Goal: Transaction & Acquisition: Purchase product/service

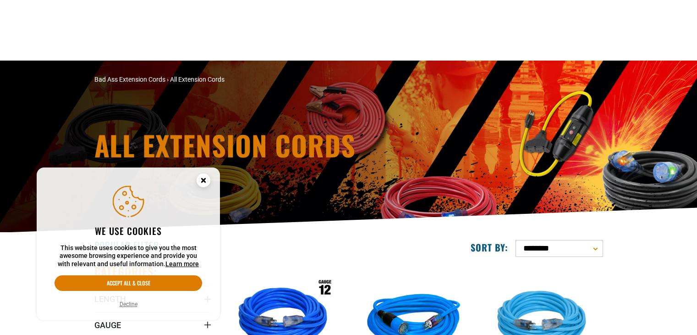
click at [205, 321] on icon "Gauge" at bounding box center [207, 324] width 7 height 7
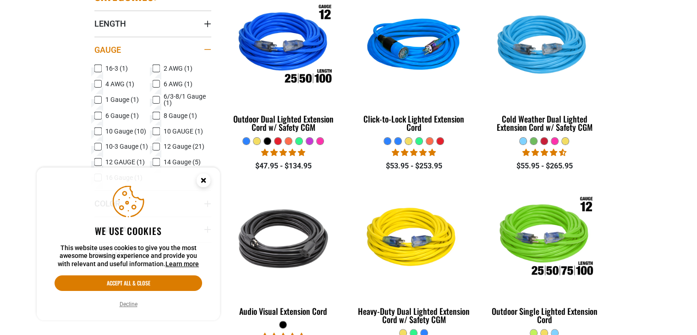
scroll to position [275, 0]
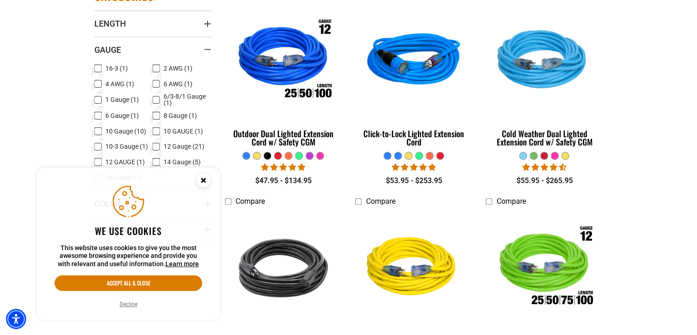
click at [97, 133] on icon at bounding box center [97, 131] width 7 height 12
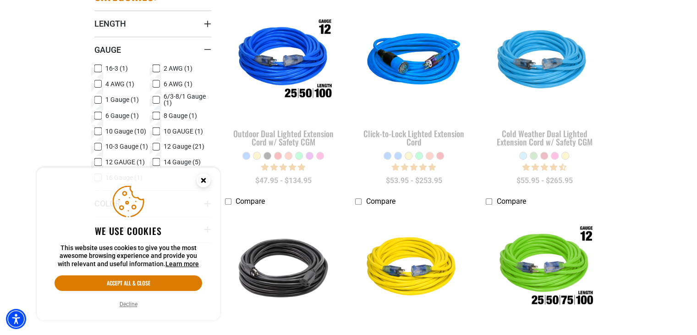
click at [205, 178] on circle "Cookie Consent" at bounding box center [204, 180] width 14 height 14
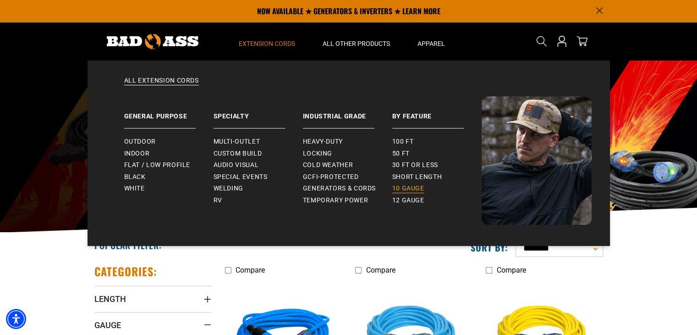
click at [412, 191] on span "10 gauge" at bounding box center [408, 188] width 32 height 8
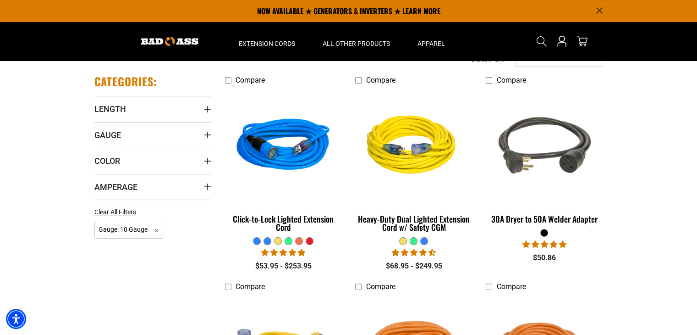
scroll to position [118, 0]
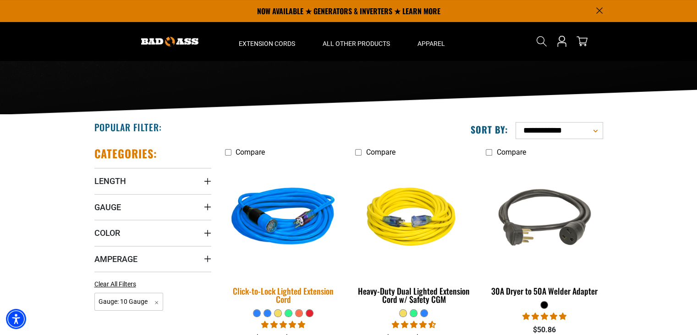
click at [277, 212] on img at bounding box center [283, 217] width 128 height 117
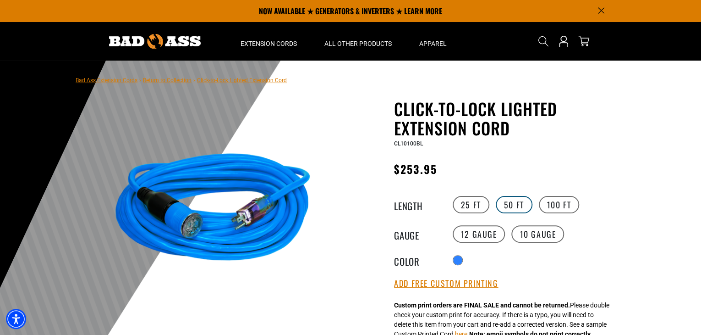
click at [518, 206] on label "50 FT" at bounding box center [514, 204] width 37 height 17
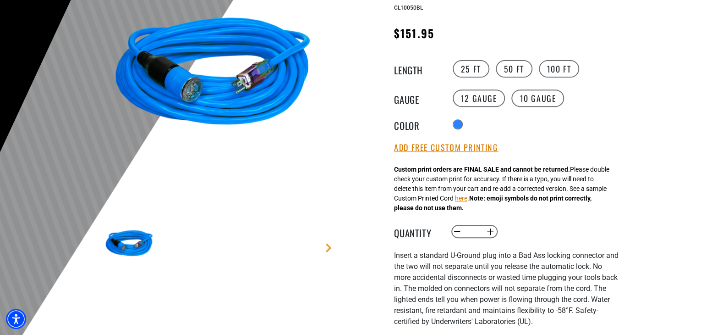
scroll to position [137, 0]
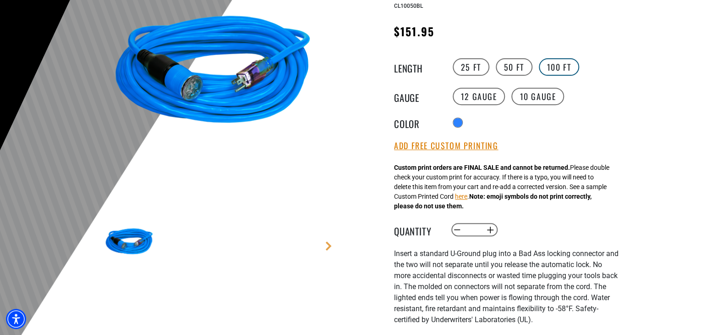
click at [565, 70] on label "100 FT" at bounding box center [559, 66] width 41 height 17
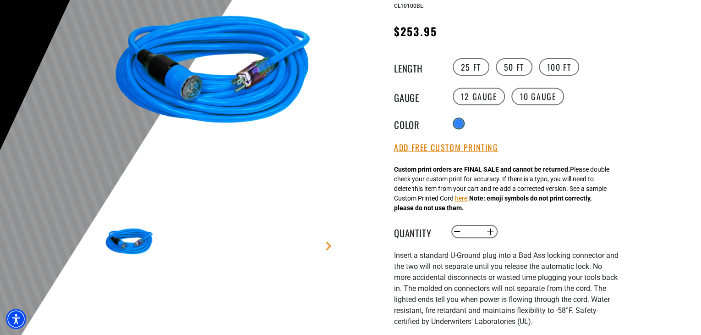
click at [456, 121] on div at bounding box center [458, 123] width 9 height 9
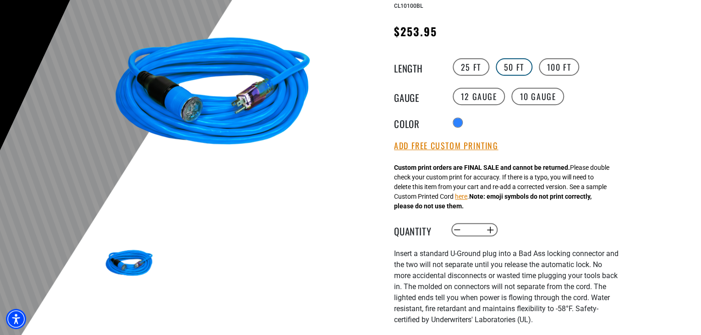
click at [517, 66] on label "50 FT" at bounding box center [514, 66] width 37 height 17
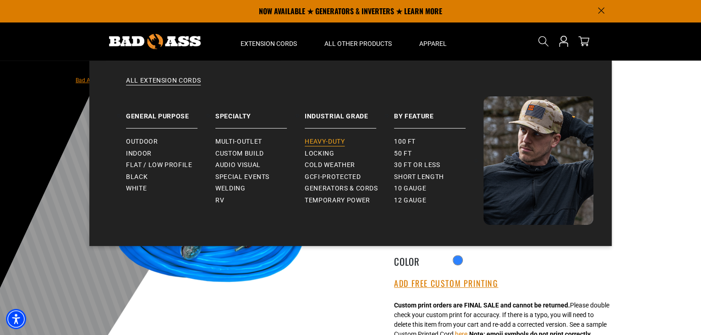
click at [326, 142] on span "Heavy-Duty" at bounding box center [325, 141] width 40 height 8
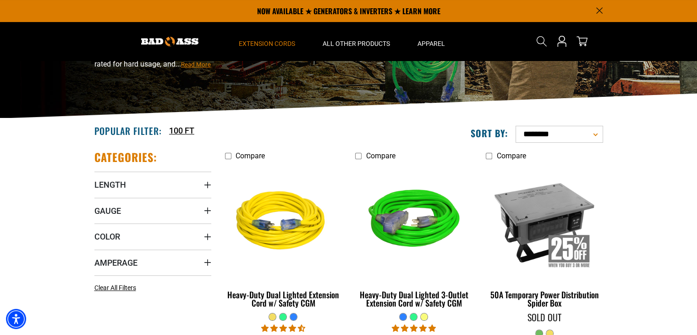
scroll to position [46, 0]
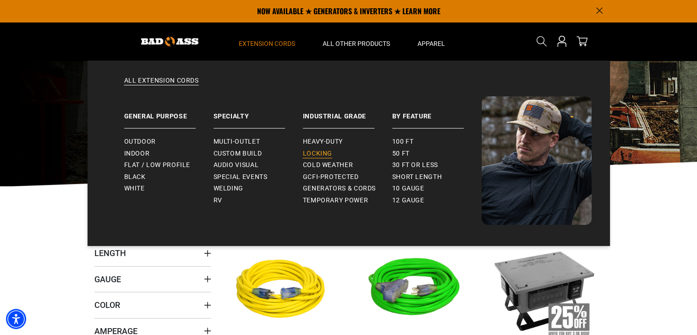
click at [309, 152] on span "Locking" at bounding box center [317, 153] width 29 height 8
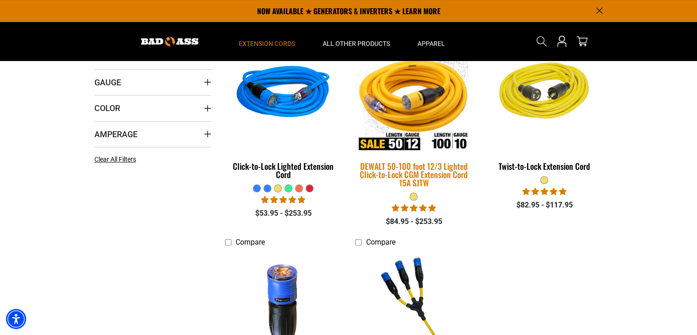
scroll to position [229, 0]
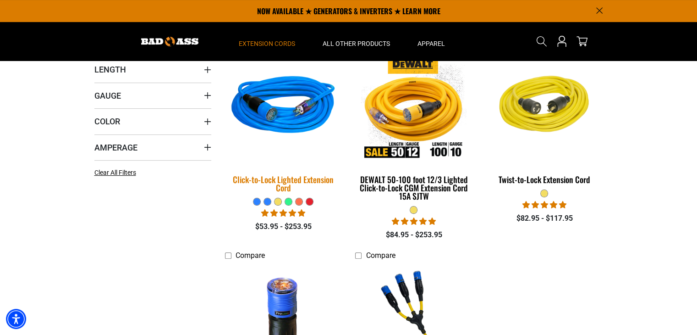
click at [323, 179] on div "Click-to-Lock Lighted Extension Cord" at bounding box center [283, 183] width 117 height 16
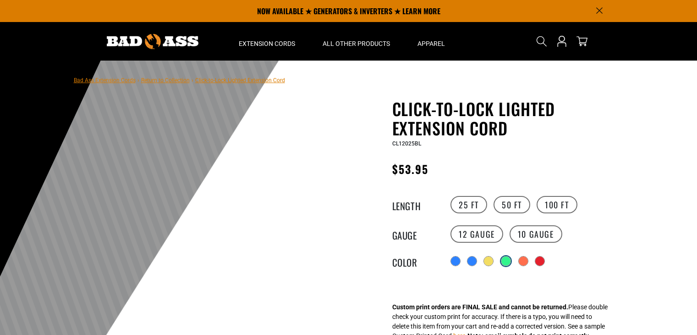
click at [511, 261] on div "products.product.variant_sold_out_or_unavailable" at bounding box center [505, 260] width 9 height 9
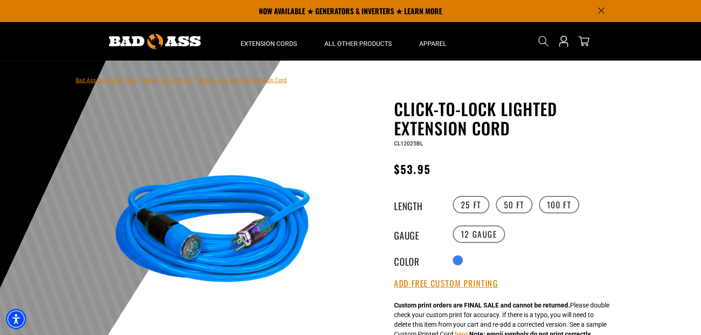
click at [554, 264] on div "Radio button products.product.variant_sold_out_or_unavailable products.product.…" at bounding box center [534, 260] width 169 height 15
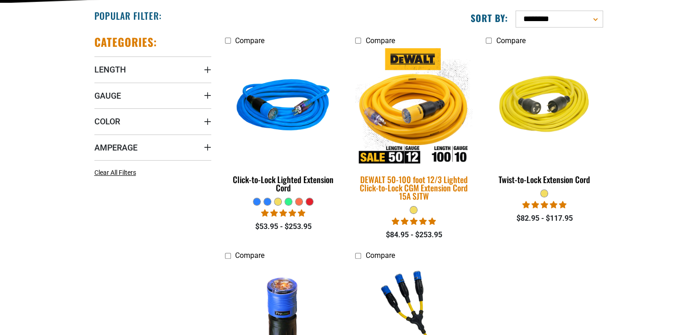
click at [449, 85] on img at bounding box center [414, 106] width 128 height 117
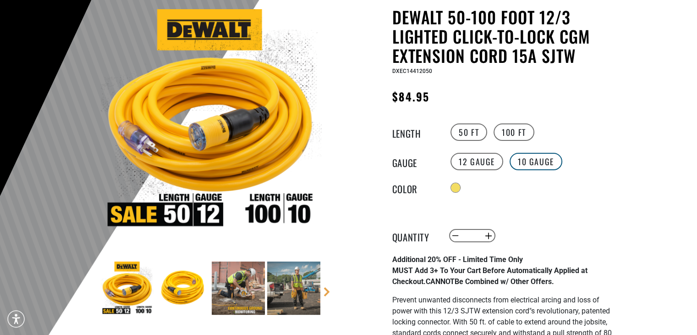
click at [532, 163] on label "10 Gauge" at bounding box center [536, 161] width 53 height 17
click at [524, 134] on label "100 FT" at bounding box center [514, 131] width 41 height 17
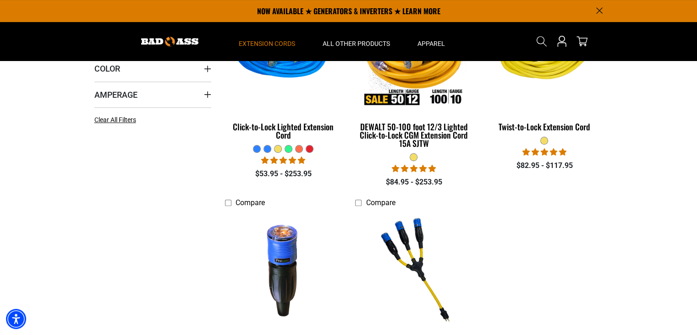
scroll to position [275, 0]
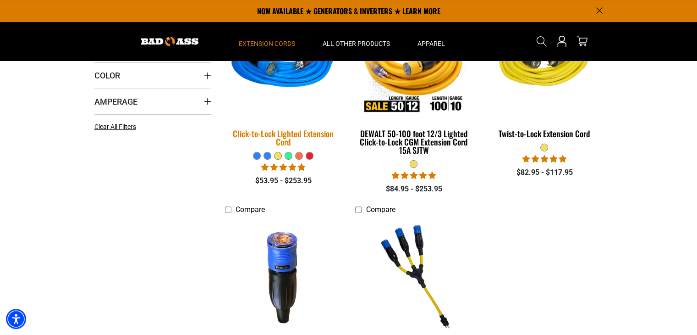
click at [321, 135] on div "Click-to-Lock Lighted Extension Cord" at bounding box center [283, 137] width 117 height 16
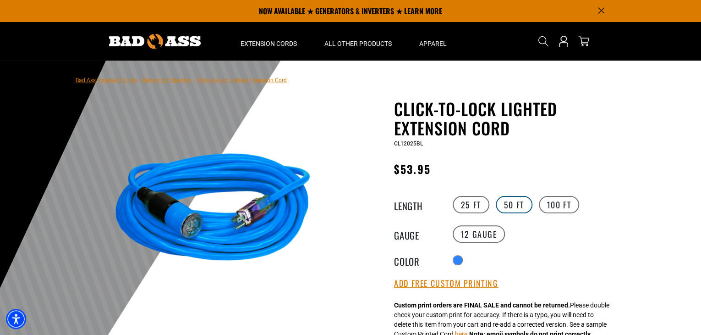
click at [509, 204] on label "50 FT" at bounding box center [514, 204] width 37 height 17
click at [517, 204] on label "50 FT" at bounding box center [514, 204] width 37 height 17
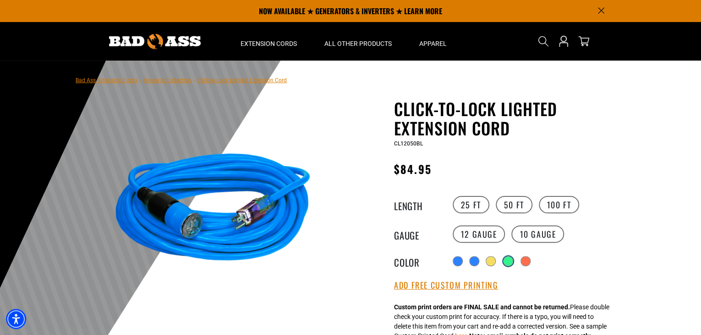
click at [508, 262] on div "products.product.variant_sold_out_or_unavailable" at bounding box center [508, 260] width 9 height 9
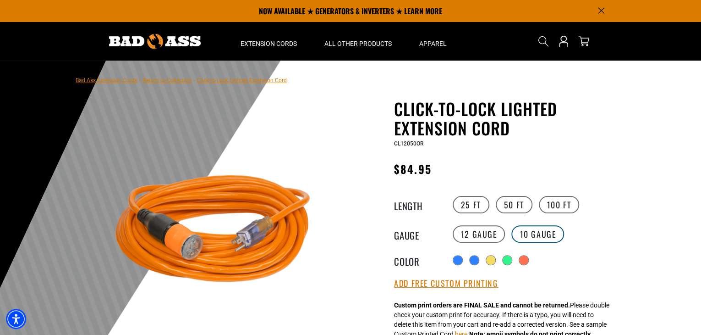
click at [538, 234] on label "10 Gauge products.product.variant_sold_out_or_unavailable" at bounding box center [537, 233] width 53 height 17
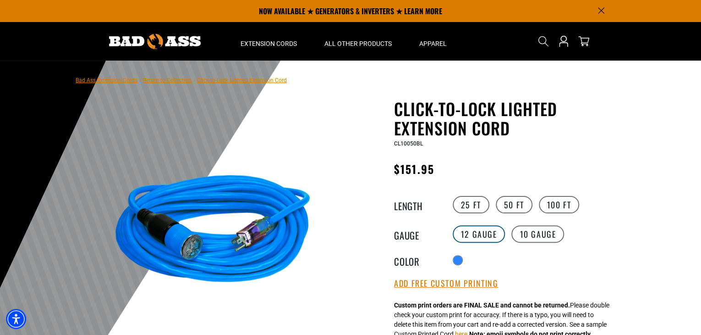
click at [473, 235] on label "12 Gauge" at bounding box center [479, 233] width 53 height 17
click at [547, 207] on label "100 FT" at bounding box center [559, 204] width 41 height 17
click at [541, 233] on label "10 Gauge products.product.variant_sold_out_or_unavailable" at bounding box center [537, 233] width 53 height 17
click at [522, 238] on label "10 Gauge products.product.variant_sold_out_or_unavailable" at bounding box center [537, 233] width 53 height 17
click at [523, 206] on label "50 FT" at bounding box center [514, 204] width 37 height 17
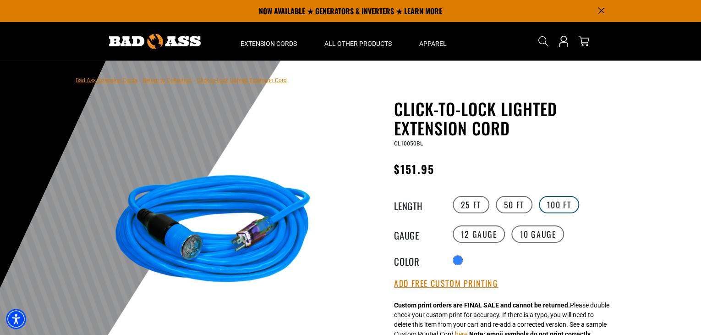
click at [561, 206] on label "100 FT" at bounding box center [559, 204] width 41 height 17
click at [521, 204] on label "50 FT" at bounding box center [514, 204] width 37 height 17
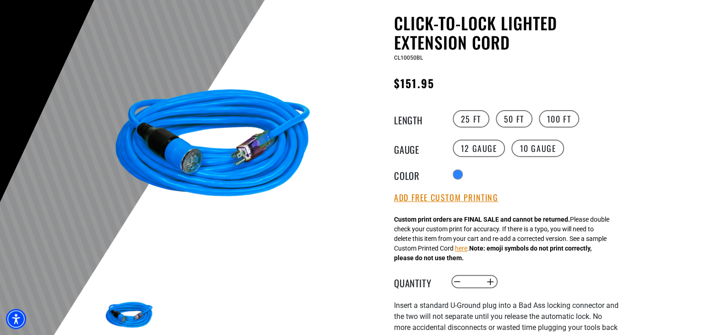
scroll to position [92, 0]
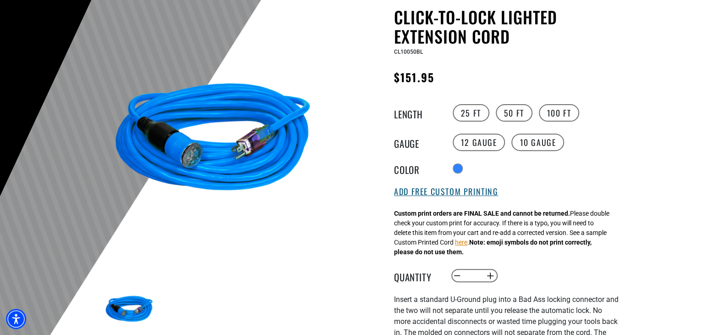
click at [487, 192] on button "Add Free Custom Printing" at bounding box center [446, 192] width 104 height 10
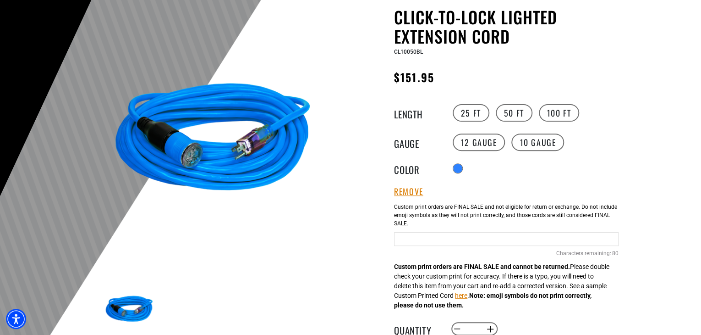
click at [473, 242] on input "text" at bounding box center [506, 239] width 225 height 14
type input "**********"
click at [650, 197] on div at bounding box center [350, 193] width 701 height 449
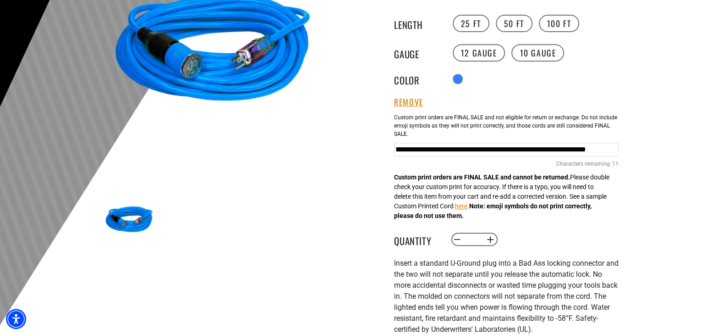
scroll to position [183, 0]
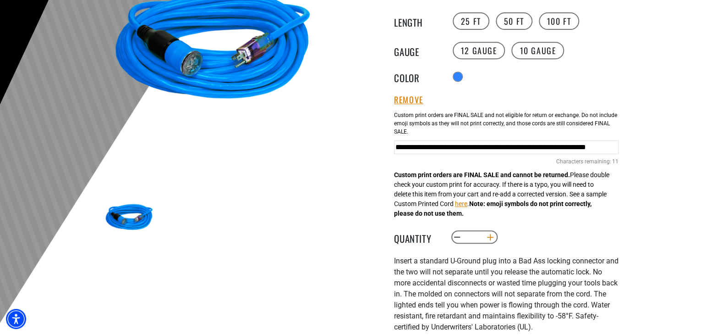
click at [488, 236] on button "Increase quantity for Click-to-Lock Lighted Extension Cord" at bounding box center [490, 237] width 14 height 16
type input "*"
drag, startPoint x: 575, startPoint y: 149, endPoint x: 620, endPoint y: 151, distance: 45.0
click at [620, 151] on div "Click-to-Lock Lighted Extension Cord Click-to-Lock Lighted Extension Cord CL100…" at bounding box center [488, 228] width 275 height 625
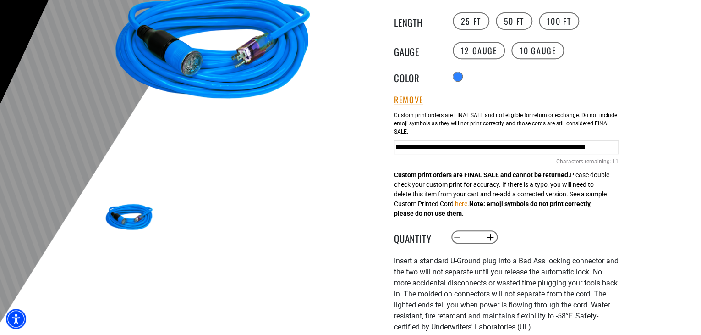
click at [404, 151] on input "**********" at bounding box center [506, 147] width 225 height 14
drag, startPoint x: 449, startPoint y: 151, endPoint x: 395, endPoint y: 150, distance: 54.1
click at [395, 150] on input "**********" at bounding box center [506, 147] width 225 height 14
click at [430, 149] on input "**********" at bounding box center [506, 147] width 225 height 14
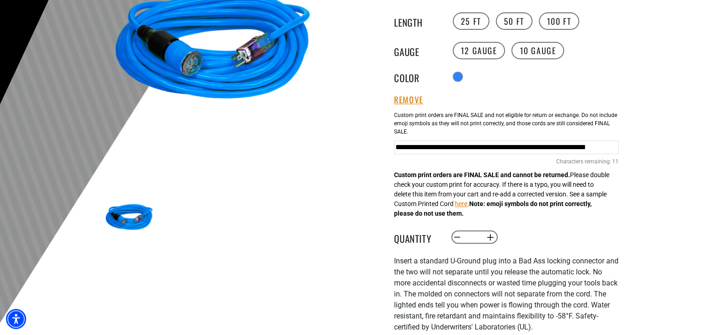
click at [430, 149] on input "**********" at bounding box center [506, 147] width 225 height 14
drag, startPoint x: 572, startPoint y: 148, endPoint x: 630, endPoint y: 152, distance: 58.4
click at [630, 152] on section "Bad Ass Extension Cords › Return to Collection › Click-to-Lock Lighted Extensio…" at bounding box center [350, 208] width 701 height 663
click at [616, 145] on input "**********" at bounding box center [506, 147] width 225 height 14
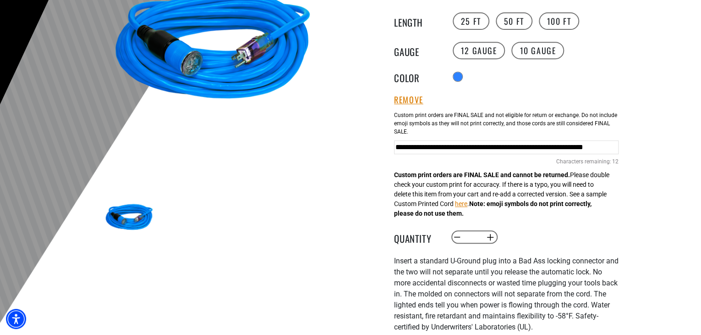
scroll to position [0, 0]
drag, startPoint x: 565, startPoint y: 148, endPoint x: 301, endPoint y: 153, distance: 264.5
click at [301, 153] on div "1 of 6 Previous Next" at bounding box center [351, 228] width 550 height 625
type input "**********"
click at [678, 248] on div at bounding box center [350, 101] width 701 height 449
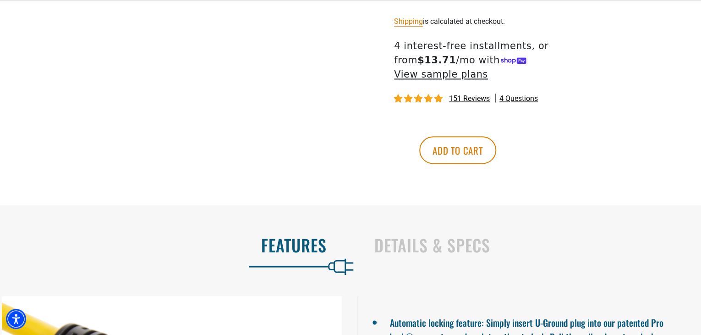
scroll to position [550, 0]
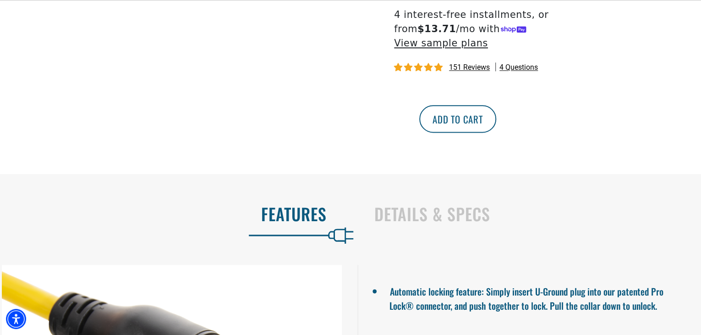
click at [496, 113] on button "Add to cart" at bounding box center [457, 118] width 77 height 27
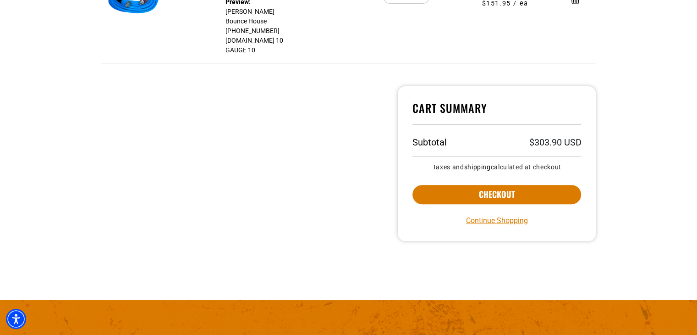
scroll to position [275, 0]
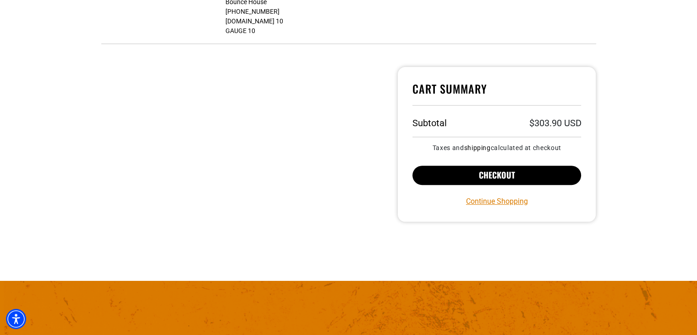
click at [532, 168] on button "Checkout" at bounding box center [496, 174] width 169 height 19
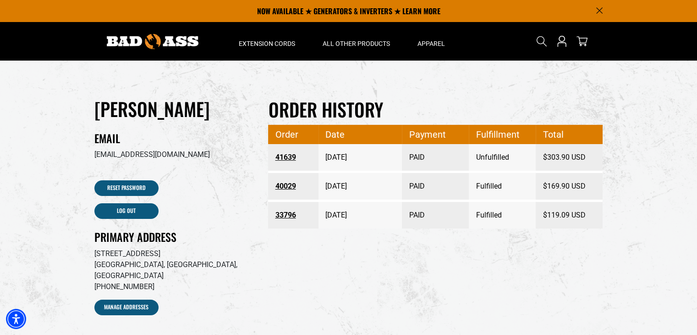
click at [287, 186] on link "40029" at bounding box center [293, 186] width 37 height 16
